Goal: Information Seeking & Learning: Learn about a topic

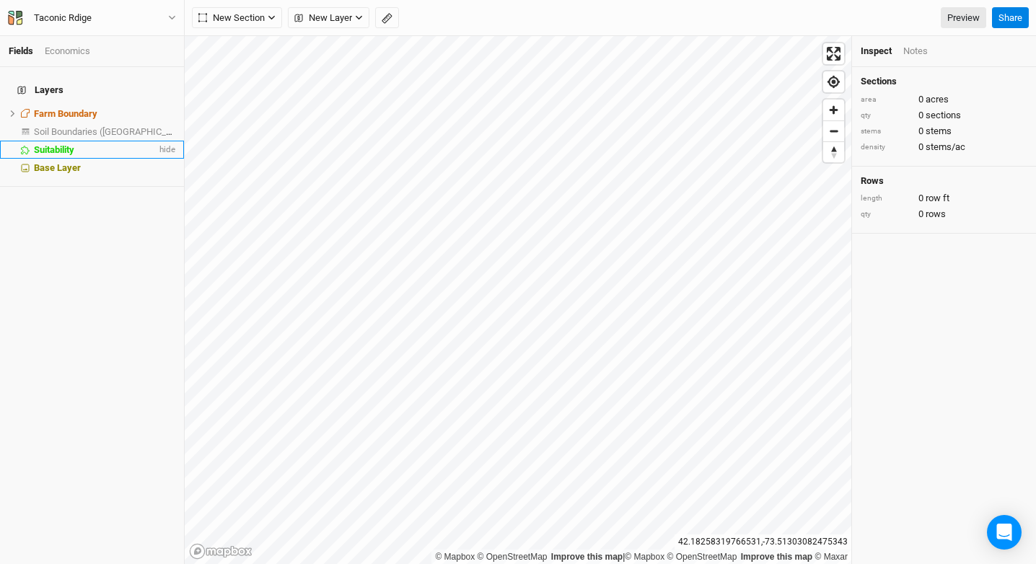
click at [84, 147] on li "Suitability hide" at bounding box center [92, 150] width 184 height 18
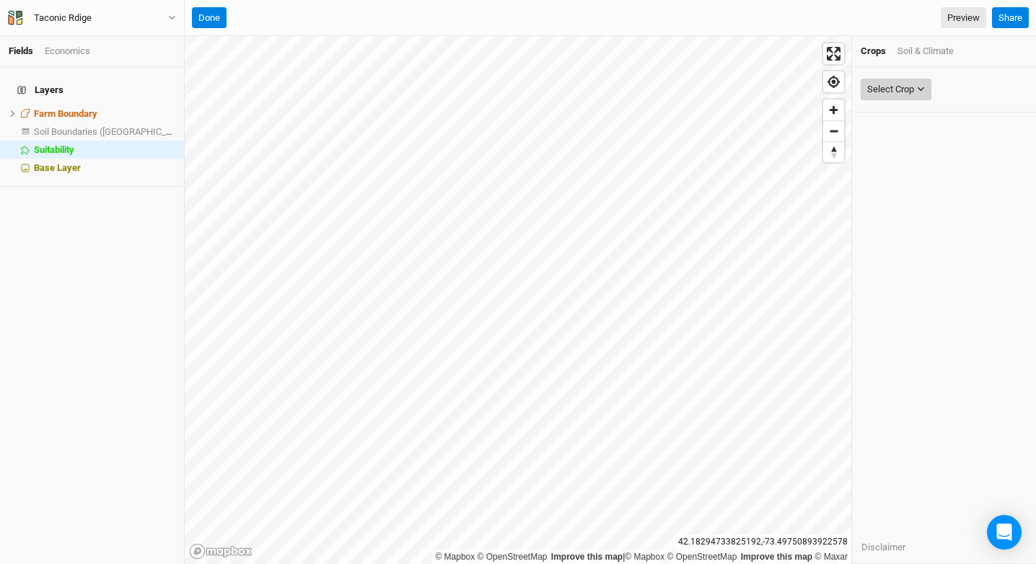
click at [880, 96] on div "Select Crop" at bounding box center [890, 89] width 47 height 14
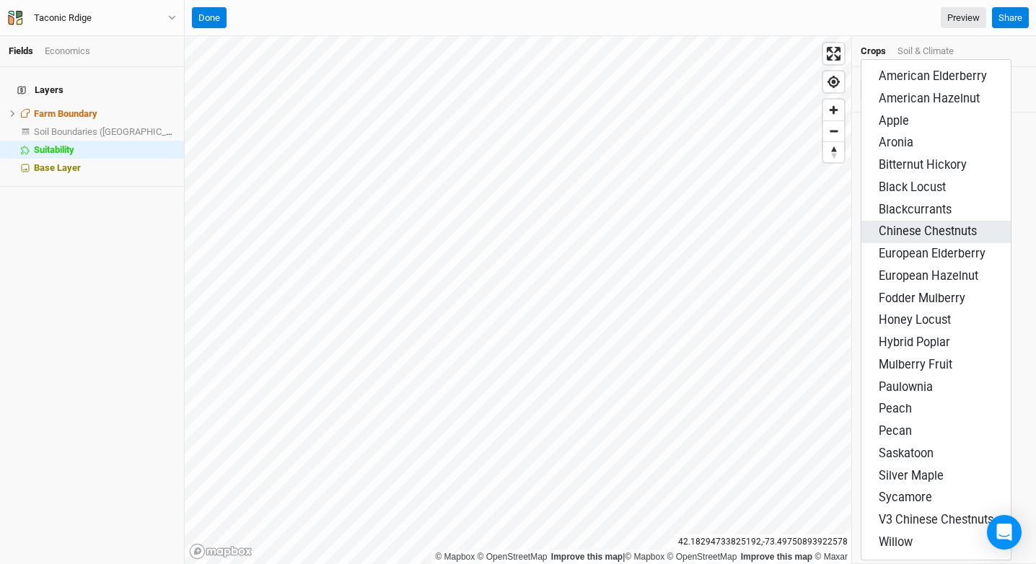
click at [894, 234] on span "Chinese Chestnuts" at bounding box center [927, 231] width 98 height 14
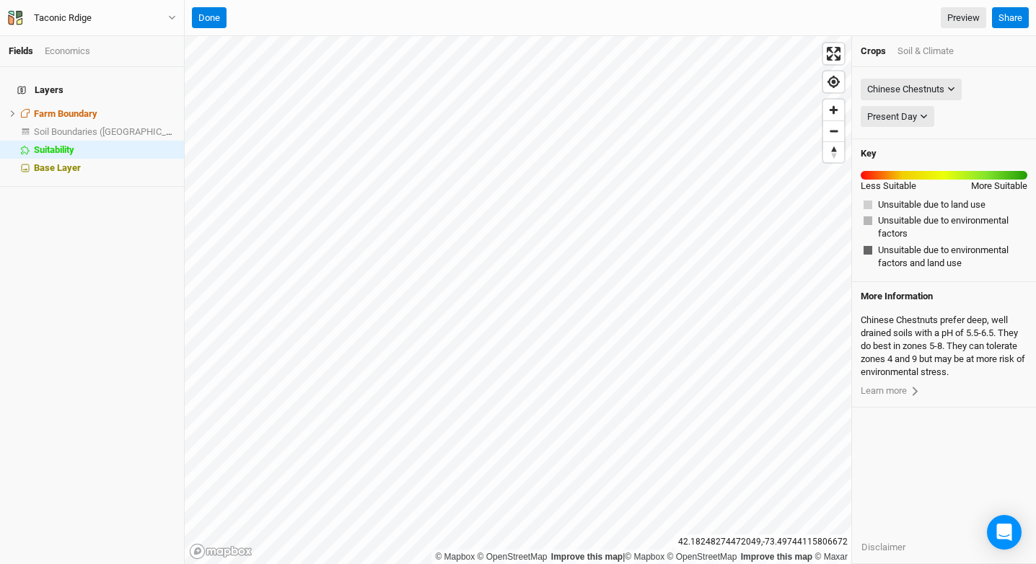
click at [917, 61] on div "Crops Soil & Climate" at bounding box center [944, 51] width 184 height 31
click at [920, 53] on div "Soil & Climate" at bounding box center [925, 51] width 56 height 13
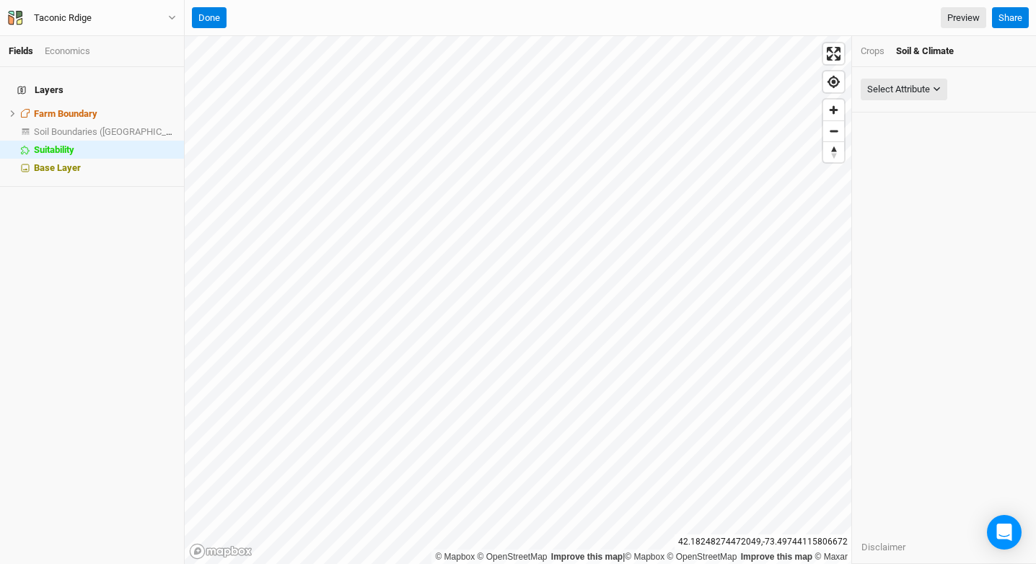
click at [920, 53] on div "Soil & Climate" at bounding box center [925, 51] width 58 height 13
click at [118, 126] on span "Soil Boundaries ([GEOGRAPHIC_DATA])" at bounding box center [114, 131] width 160 height 11
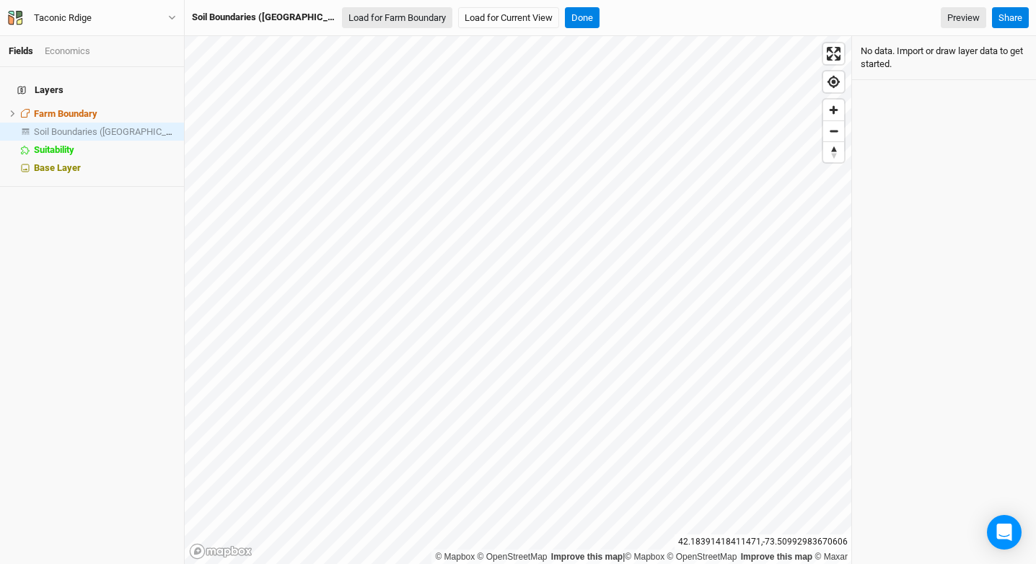
click at [352, 17] on button "Load for Farm Boundary" at bounding box center [397, 18] width 110 height 22
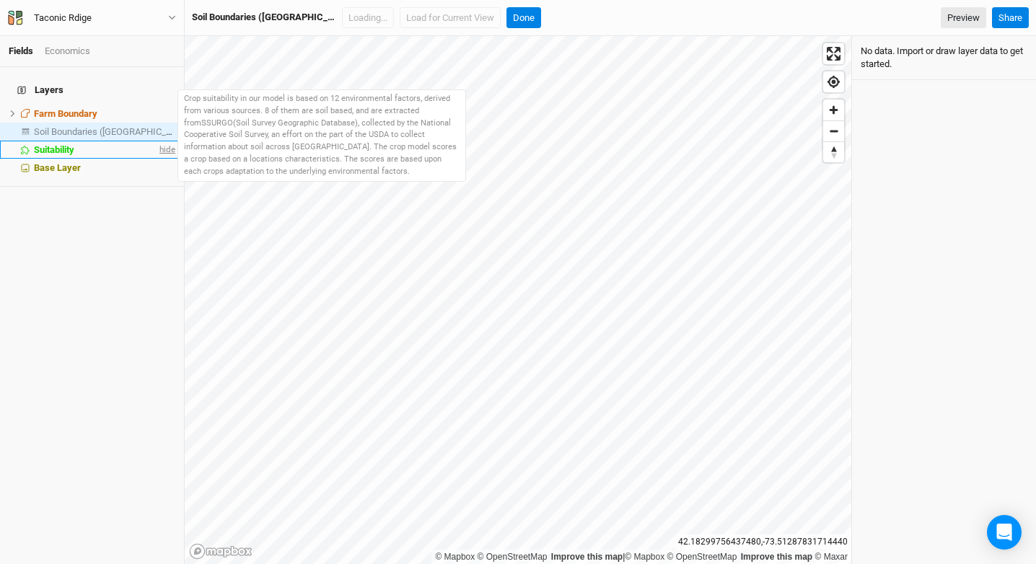
click at [157, 144] on span "hide" at bounding box center [166, 150] width 19 height 18
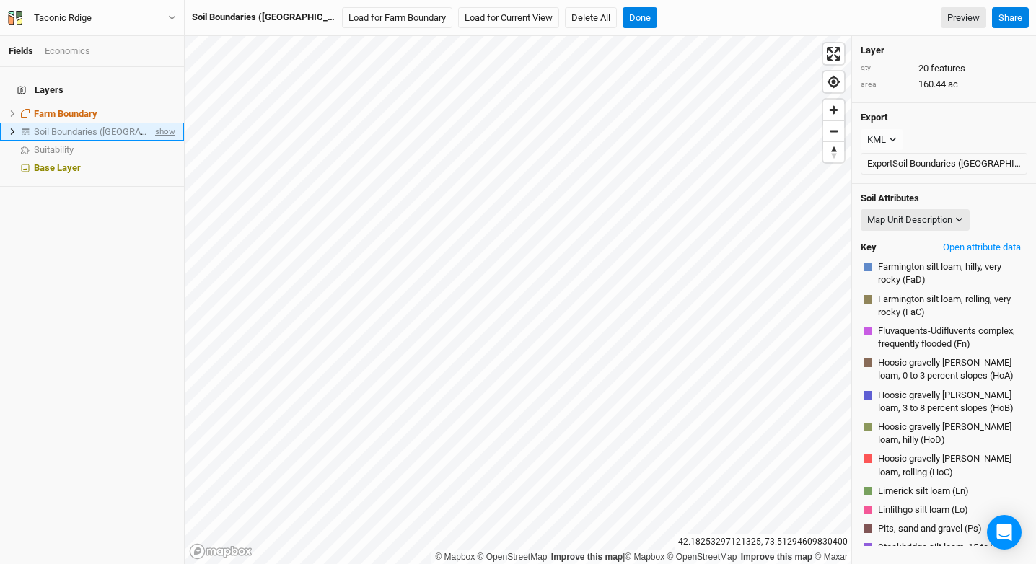
click at [156, 125] on span "show" at bounding box center [163, 132] width 23 height 18
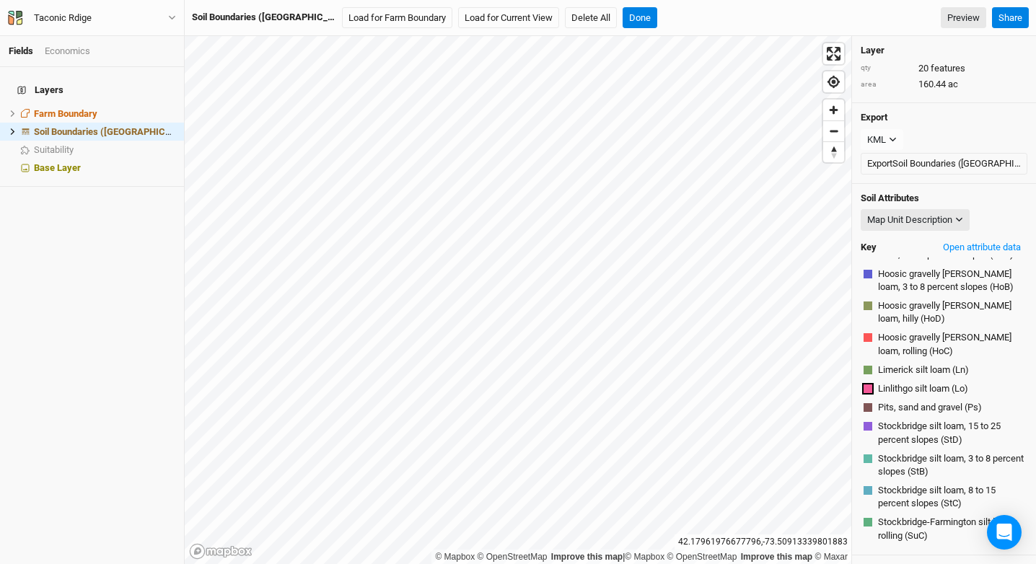
scroll to position [184, 0]
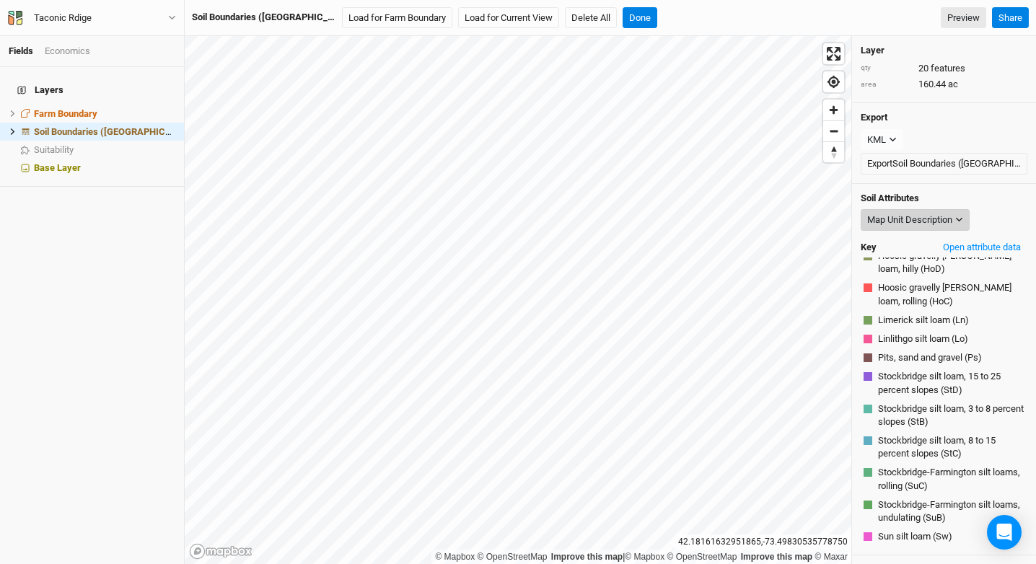
click at [918, 218] on div "Map Unit Description" at bounding box center [909, 220] width 85 height 14
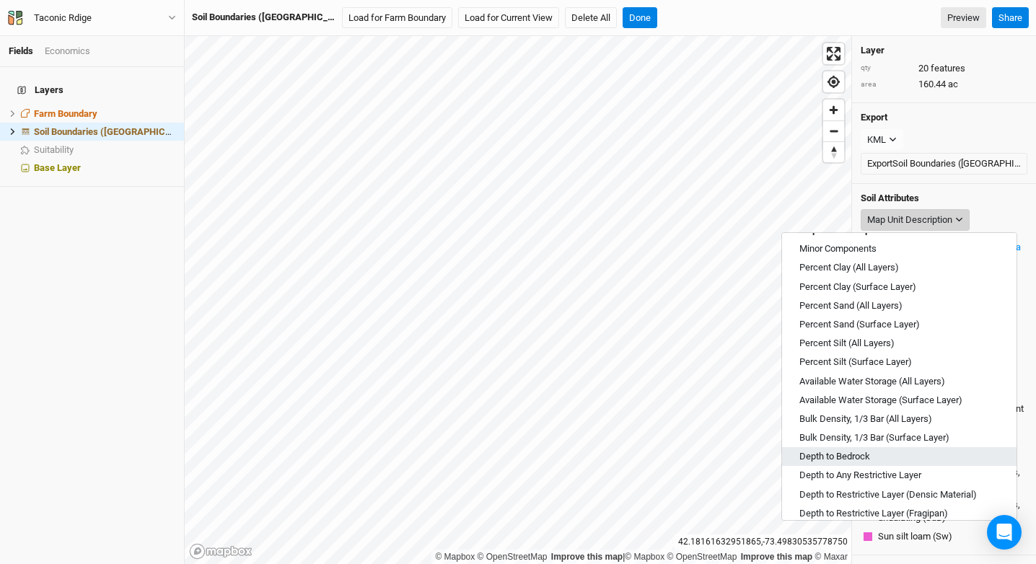
scroll to position [21, 0]
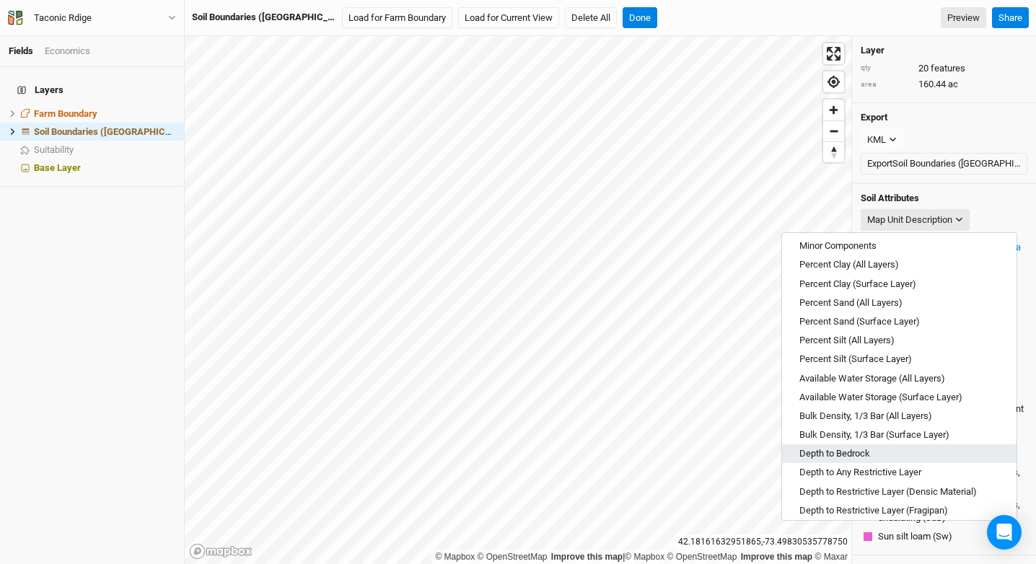
click at [838, 446] on button "Depth to Bedrock" at bounding box center [899, 453] width 234 height 19
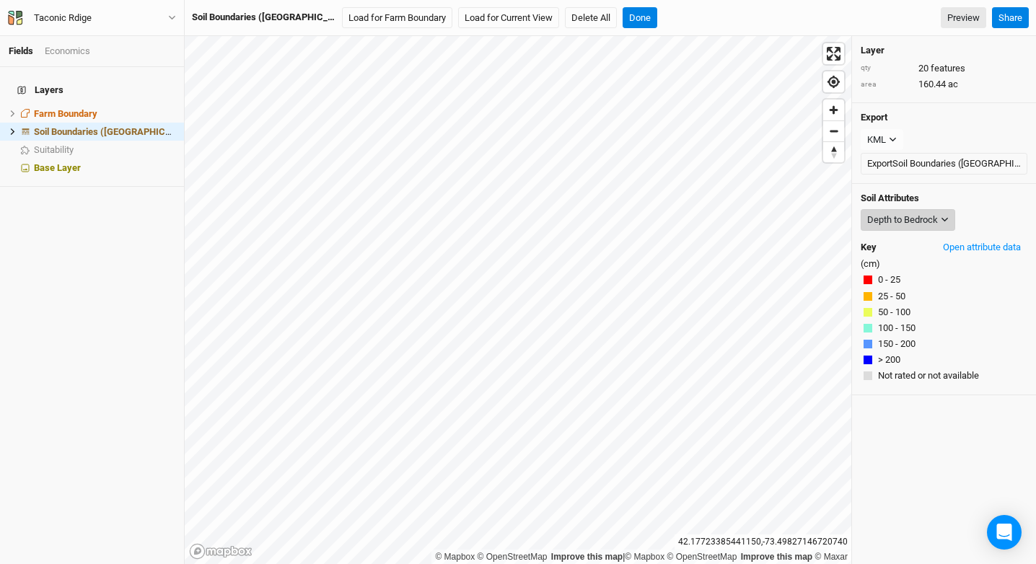
click at [930, 223] on div "Depth to Bedrock" at bounding box center [902, 220] width 71 height 14
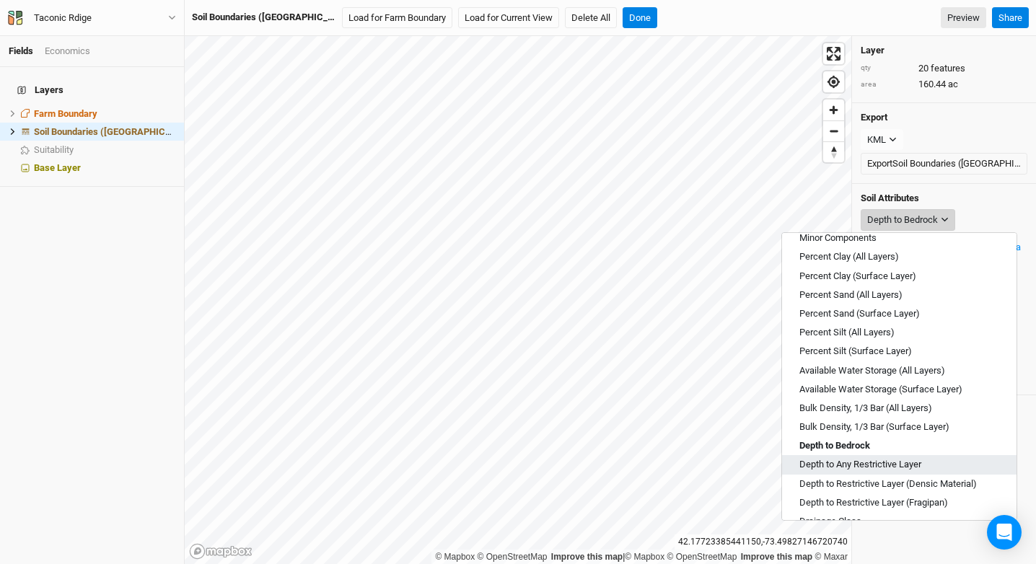
scroll to position [48, 0]
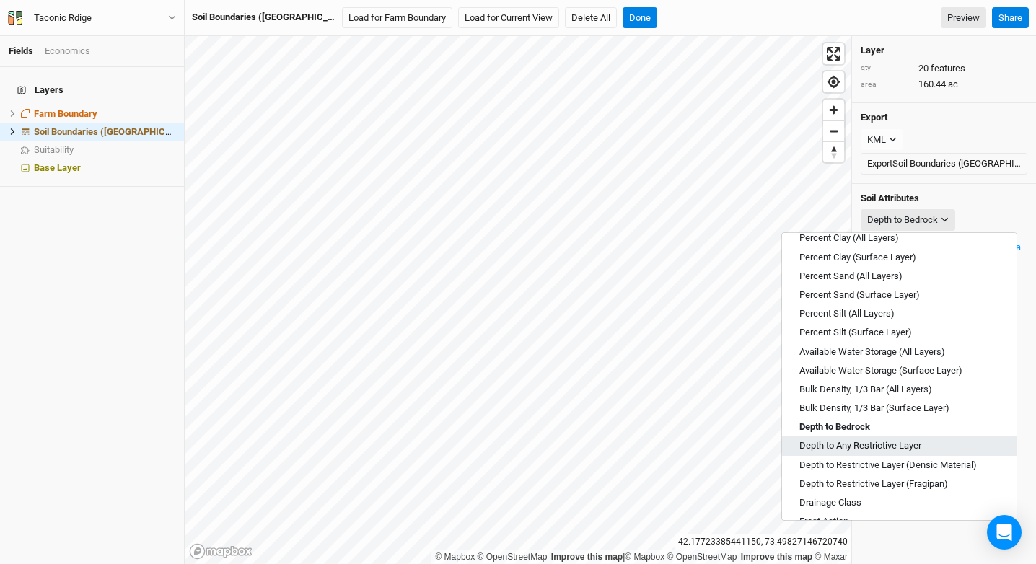
click at [918, 444] on span "Depth to Any Restrictive Layer" at bounding box center [860, 445] width 122 height 13
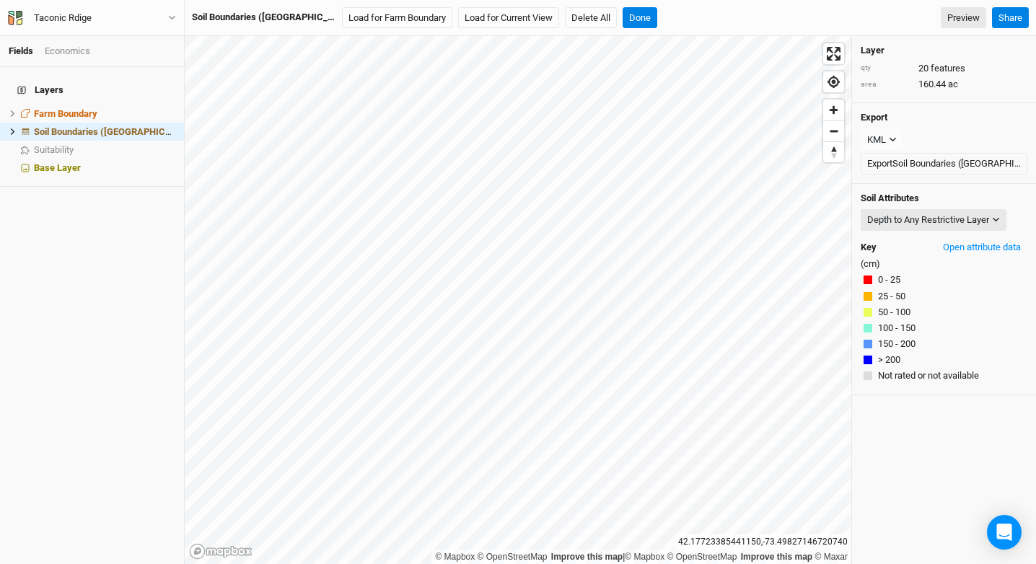
click at [907, 238] on div "Key Open attribute data" at bounding box center [943, 248] width 167 height 22
click at [923, 217] on div "Depth to Any Restrictive Layer" at bounding box center [928, 220] width 122 height 14
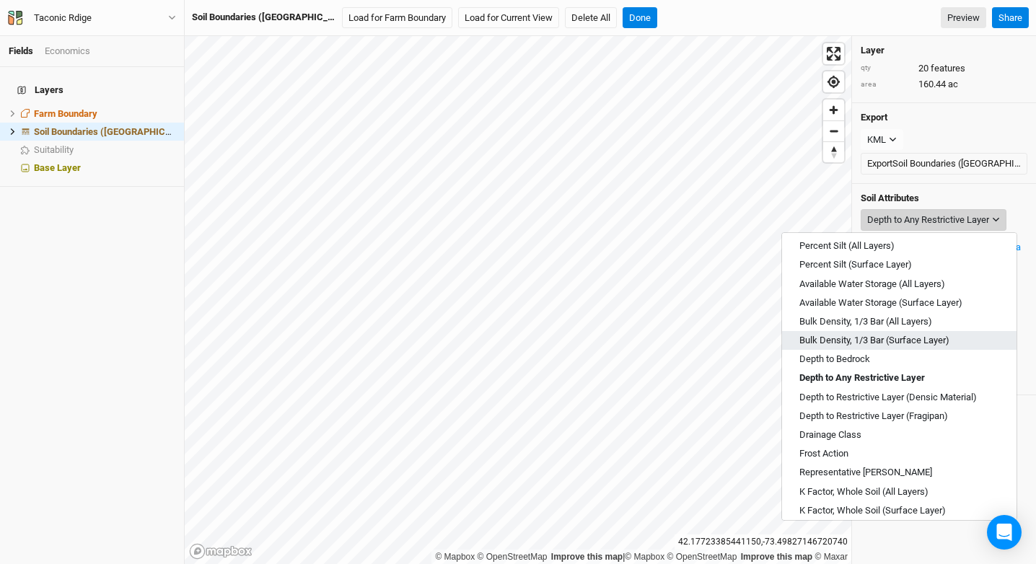
scroll to position [134, 0]
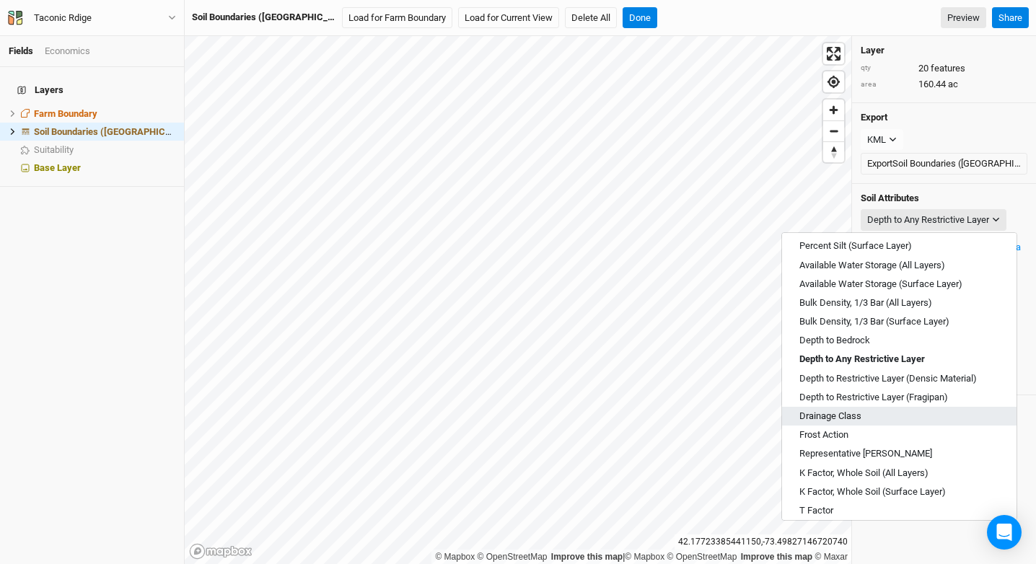
click at [944, 414] on button "Drainage Class" at bounding box center [899, 416] width 234 height 19
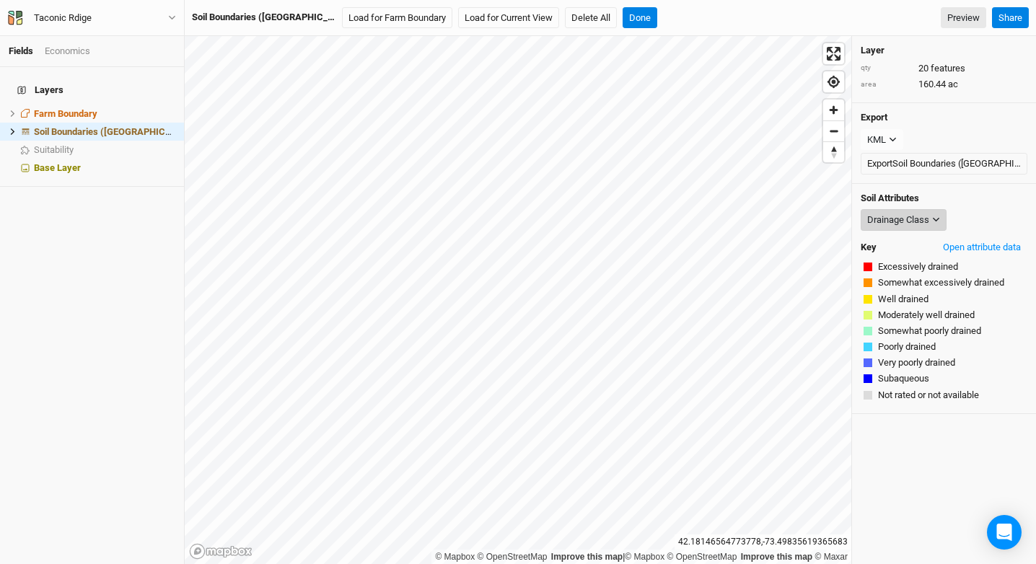
click at [909, 225] on div "Drainage Class" at bounding box center [898, 220] width 62 height 14
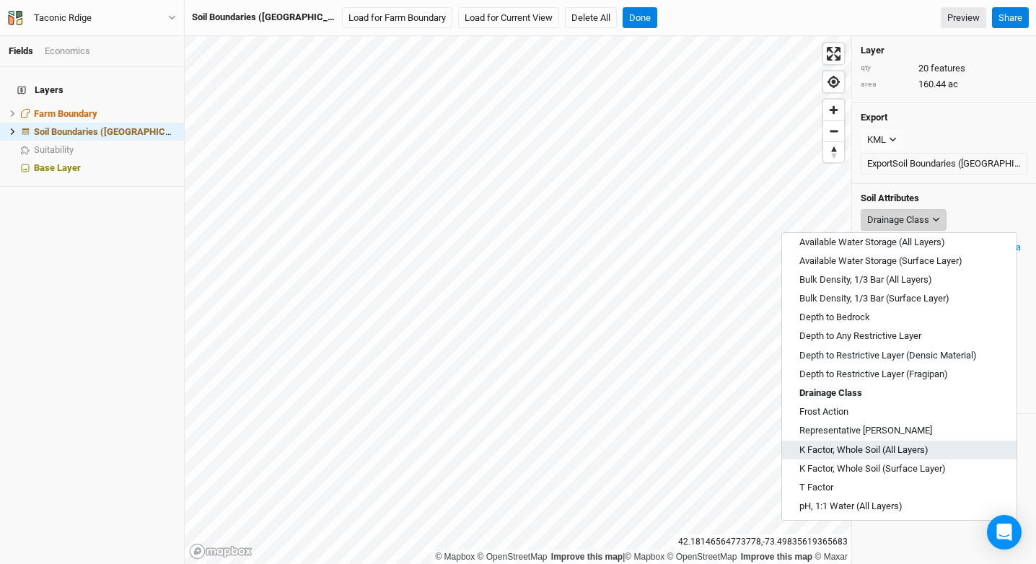
scroll to position [158, 0]
click at [880, 440] on button "K Factor, Whole Soil (All Layers)" at bounding box center [899, 449] width 234 height 19
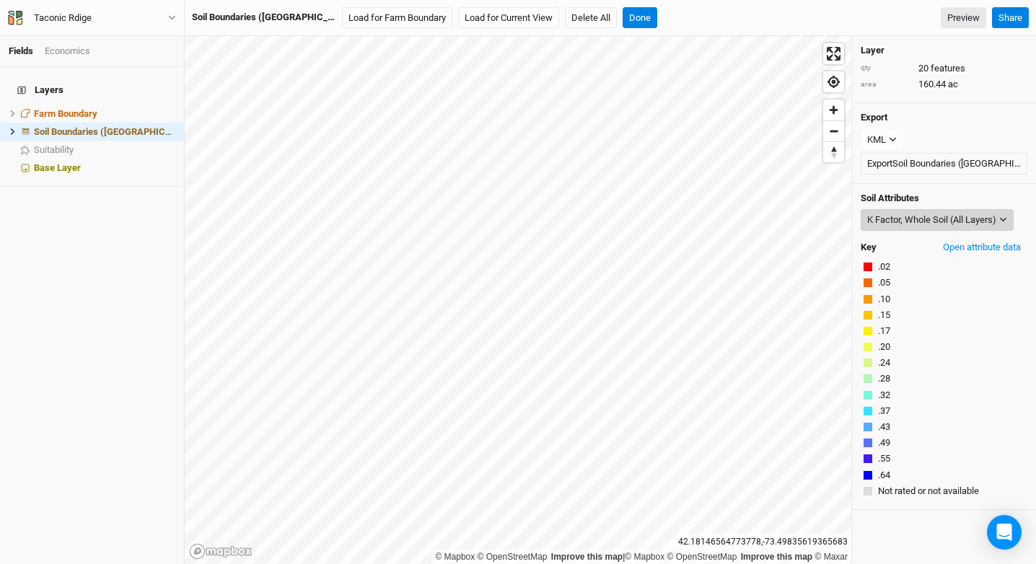
click at [921, 221] on div "K Factor, Whole Soil (All Layers)" at bounding box center [931, 220] width 129 height 14
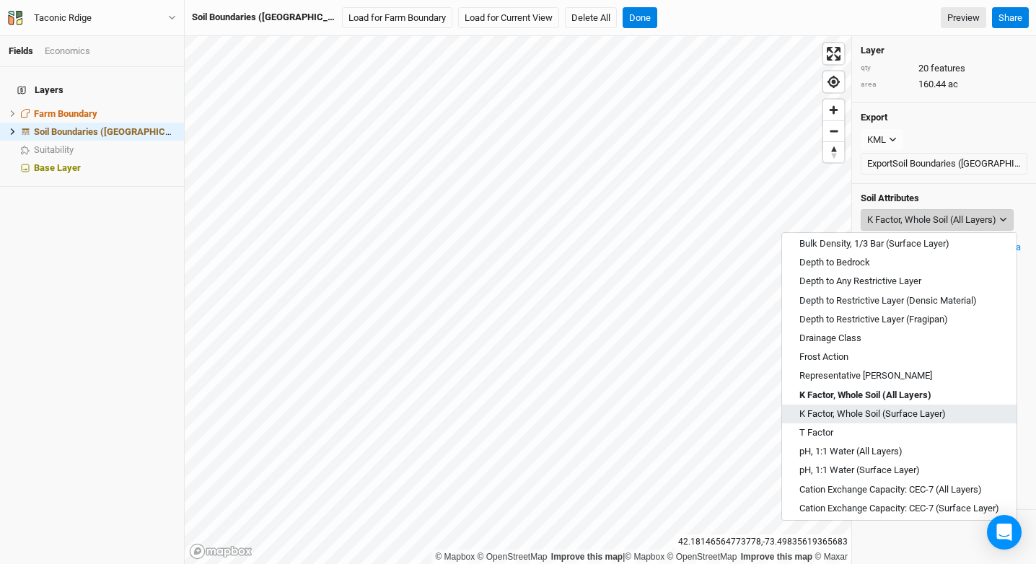
scroll to position [213, 0]
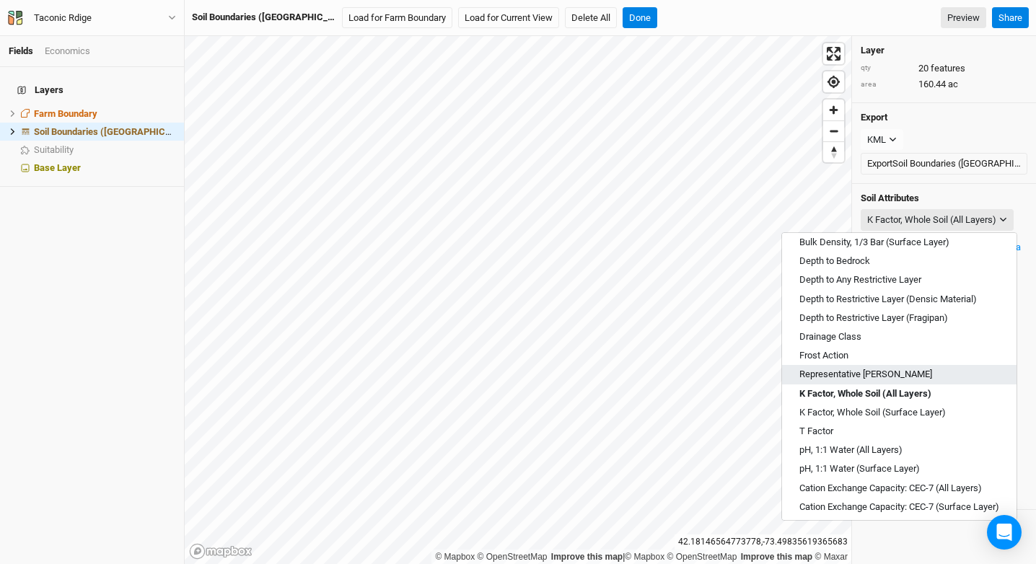
click at [865, 376] on span "Representative [PERSON_NAME]" at bounding box center [865, 374] width 133 height 13
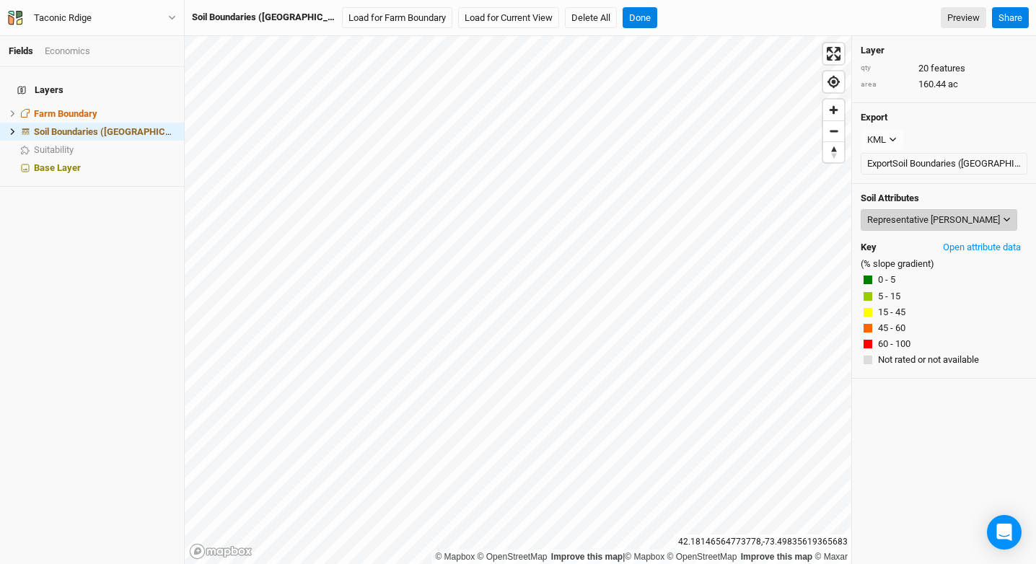
click at [900, 223] on div "Representative [PERSON_NAME]" at bounding box center [933, 220] width 133 height 14
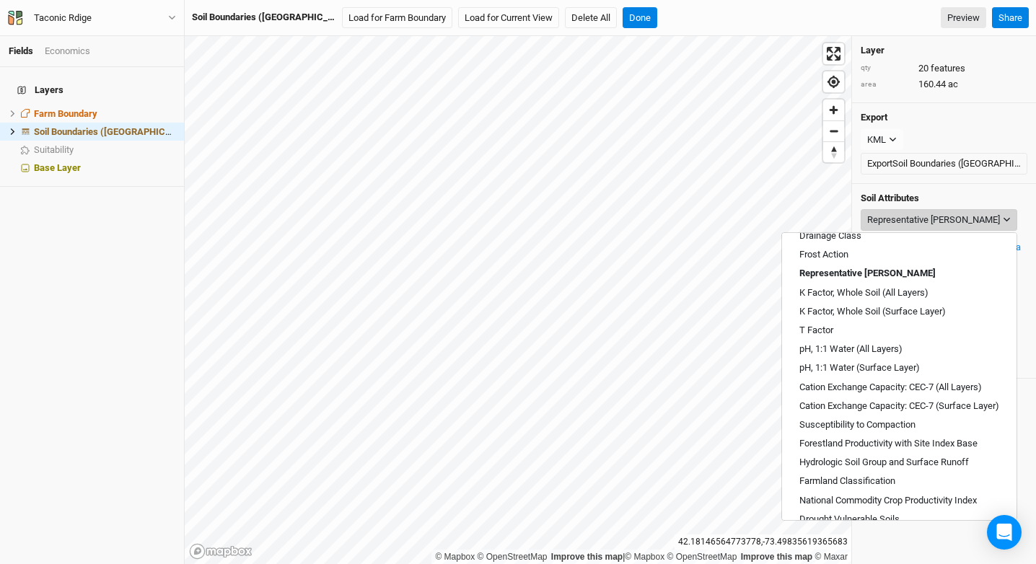
scroll to position [316, 0]
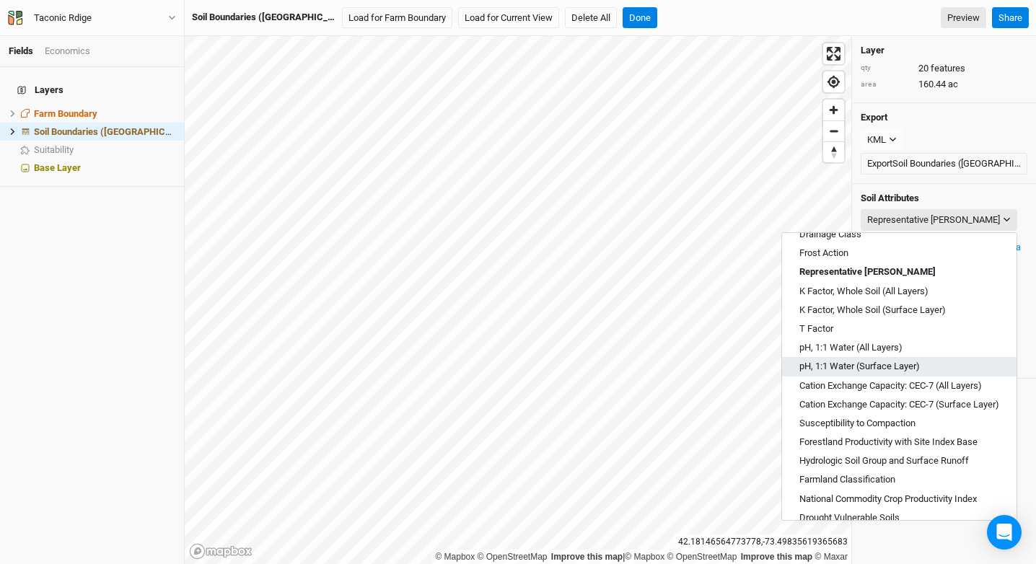
click at [922, 371] on button "pH, 1:1 Water (Surface Layer)" at bounding box center [899, 366] width 234 height 19
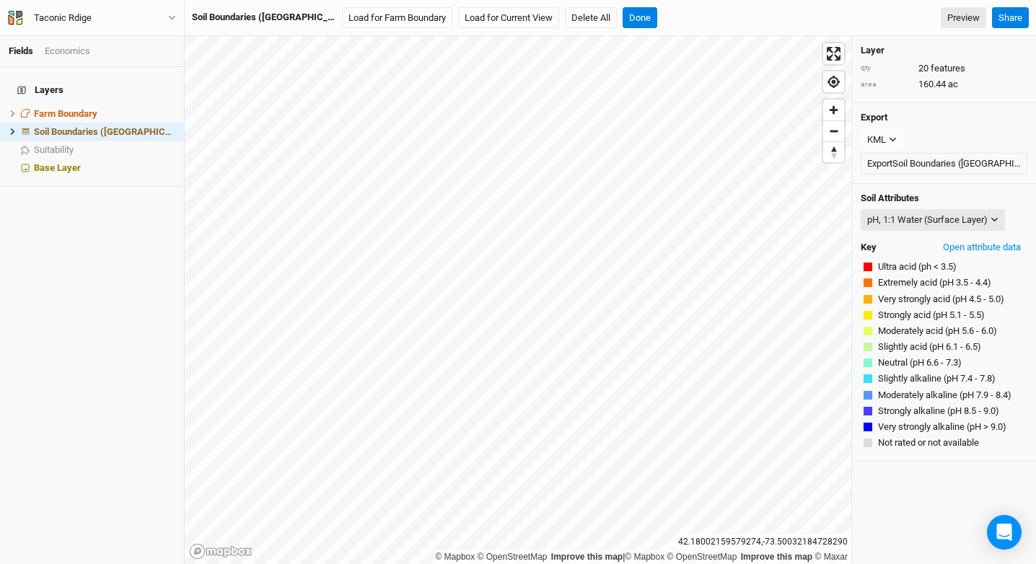
click at [883, 232] on div "pH, 1:1 Water (Surface Layer) Map Unit Description Minor Components Percent Cla…" at bounding box center [943, 222] width 167 height 27
click at [888, 231] on div "pH, 1:1 Water (Surface Layer) Map Unit Description Minor Components Percent Cla…" at bounding box center [943, 222] width 167 height 27
click at [892, 225] on div "pH, 1:1 Water (Surface Layer)" at bounding box center [927, 220] width 120 height 14
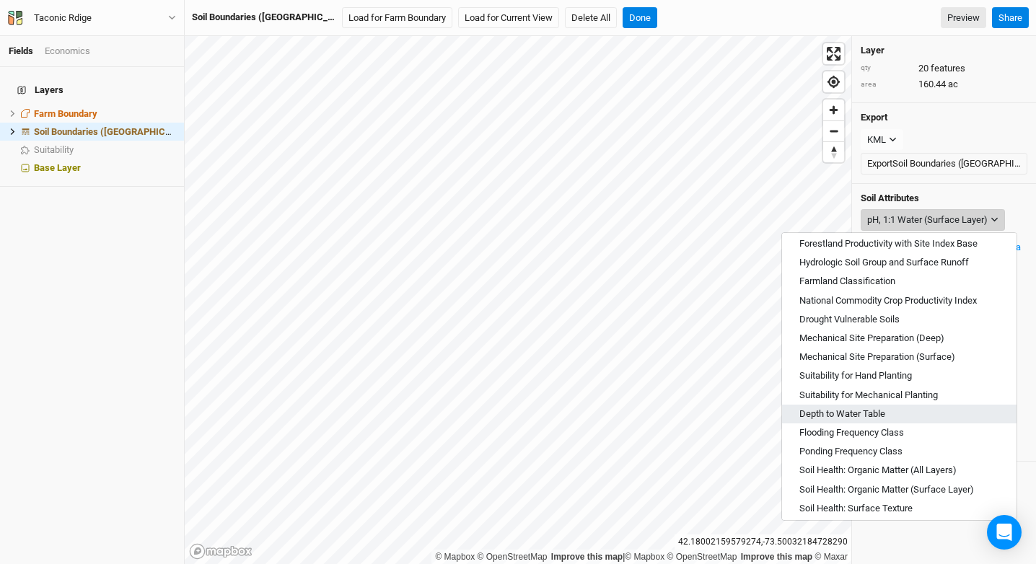
scroll to position [518, 0]
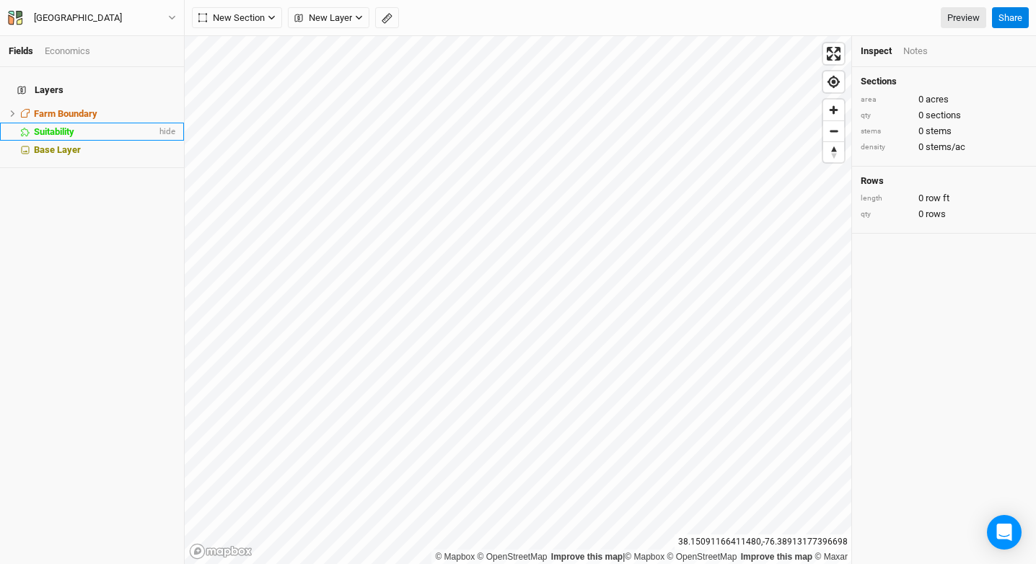
click at [81, 131] on li "Suitability hide" at bounding box center [92, 132] width 184 height 18
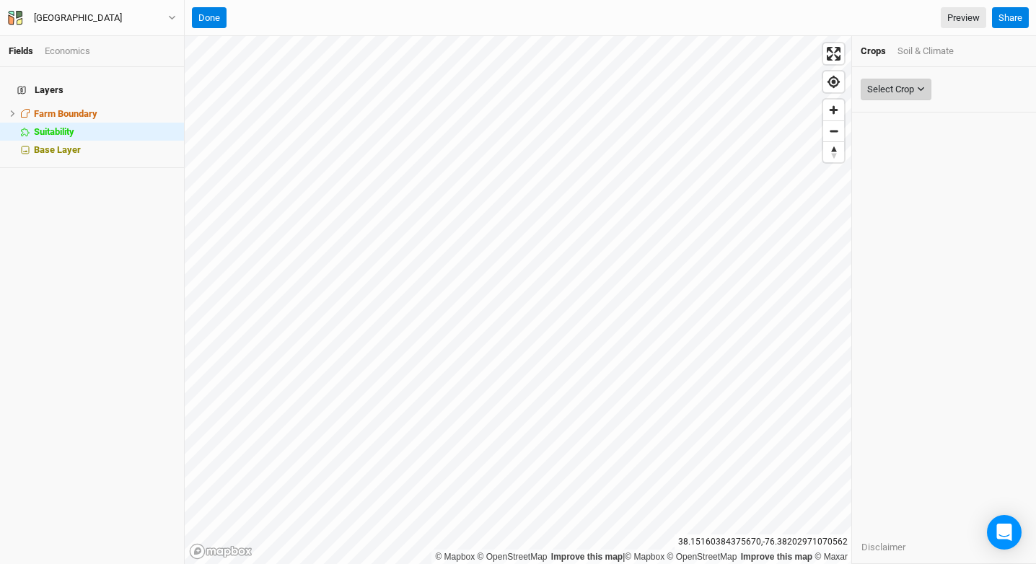
click at [920, 87] on icon "button" at bounding box center [921, 89] width 8 height 8
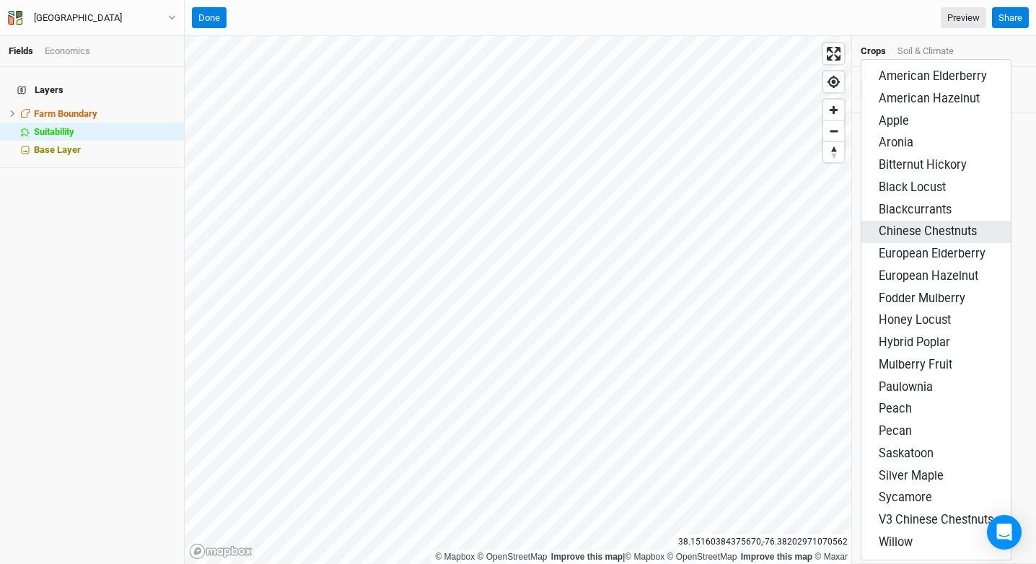
click at [950, 237] on span "Chinese Chestnuts" at bounding box center [927, 231] width 98 height 14
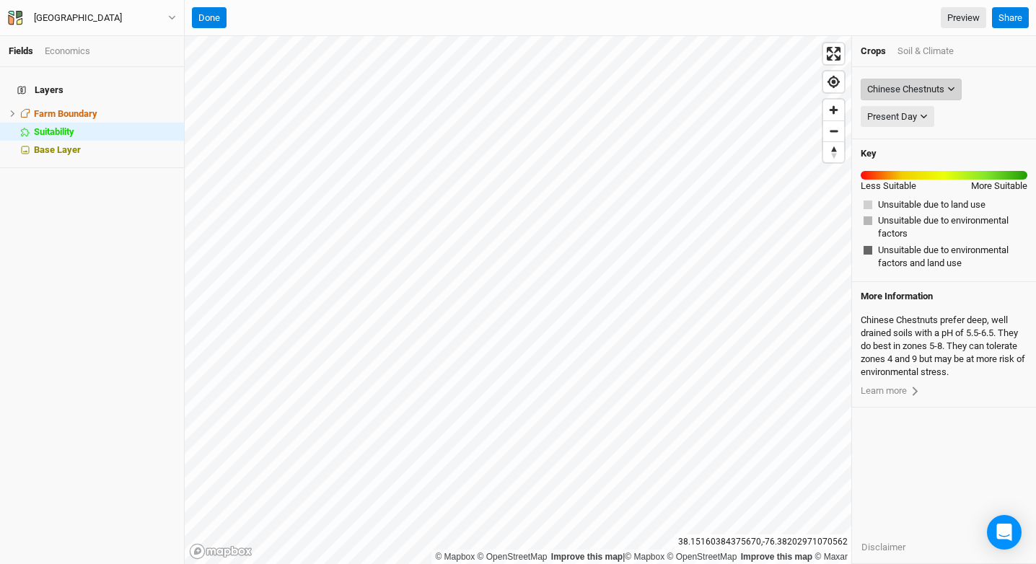
click at [915, 86] on div "Chinese Chestnuts" at bounding box center [905, 89] width 77 height 14
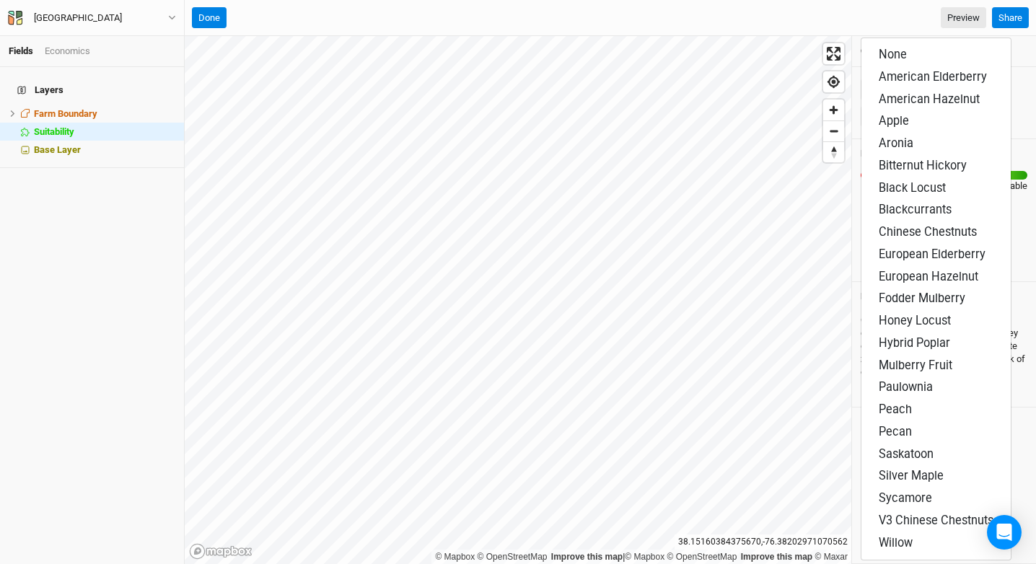
click at [904, 27] on div "Done Preview" at bounding box center [589, 18] width 794 height 22
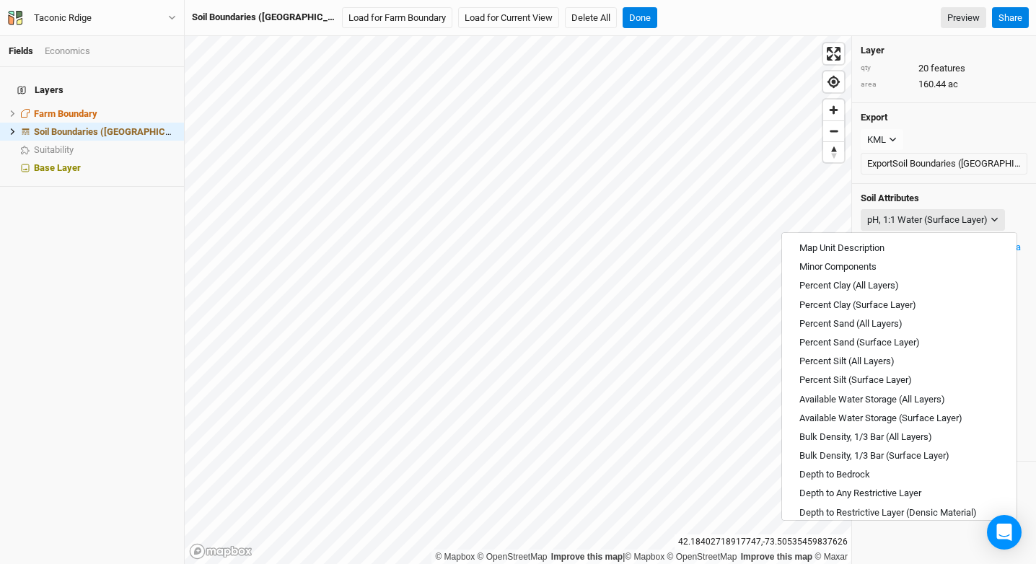
scroll to position [518, 0]
